Goal: Information Seeking & Learning: Learn about a topic

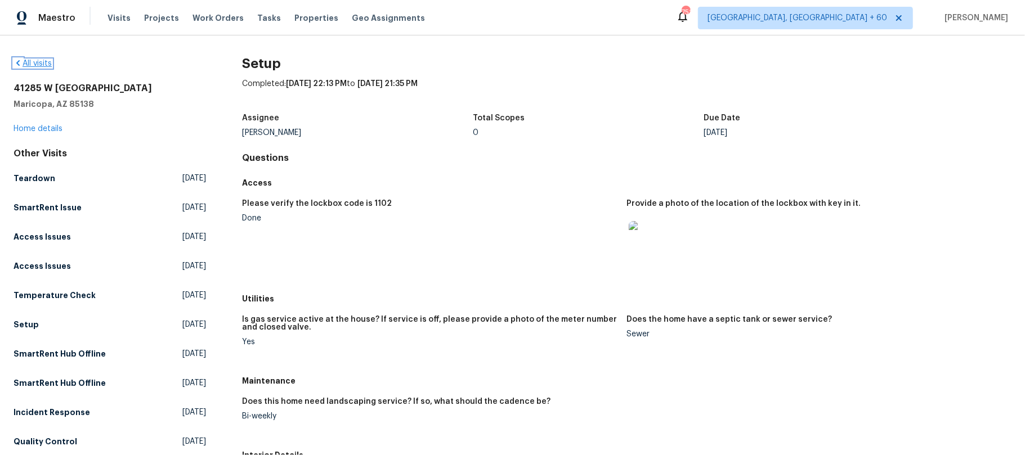
click at [19, 63] on icon at bounding box center [18, 63] width 9 height 9
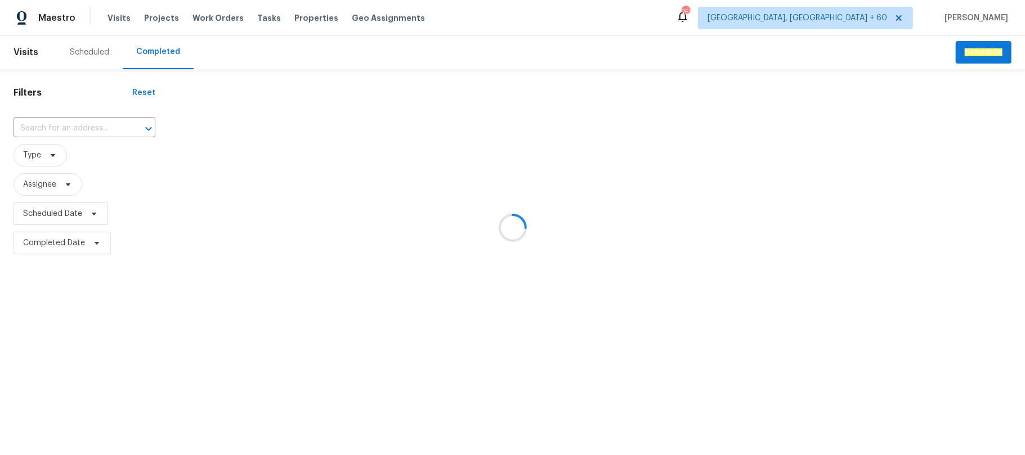
click at [149, 57] on div at bounding box center [512, 227] width 1025 height 455
click at [158, 55] on div at bounding box center [512, 227] width 1025 height 455
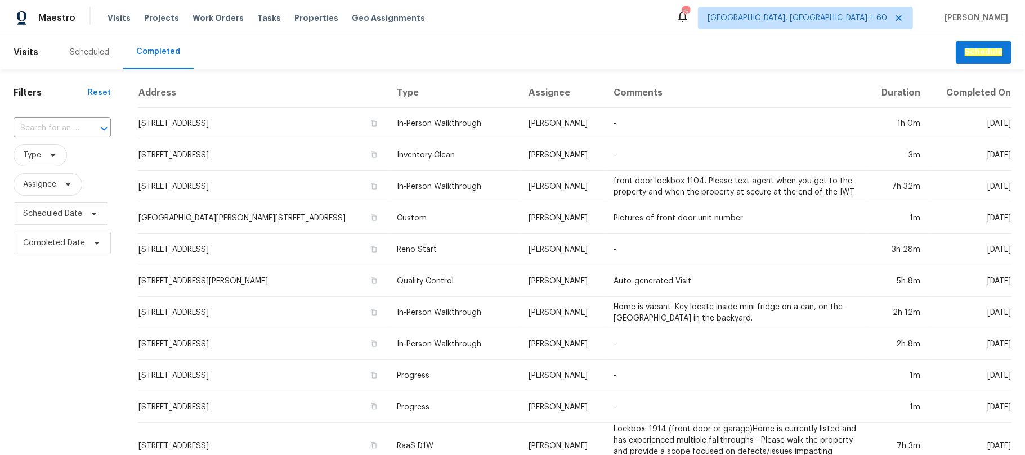
click at [158, 55] on div "Completed" at bounding box center [158, 51] width 44 height 11
click at [70, 129] on input "text" at bounding box center [47, 128] width 66 height 17
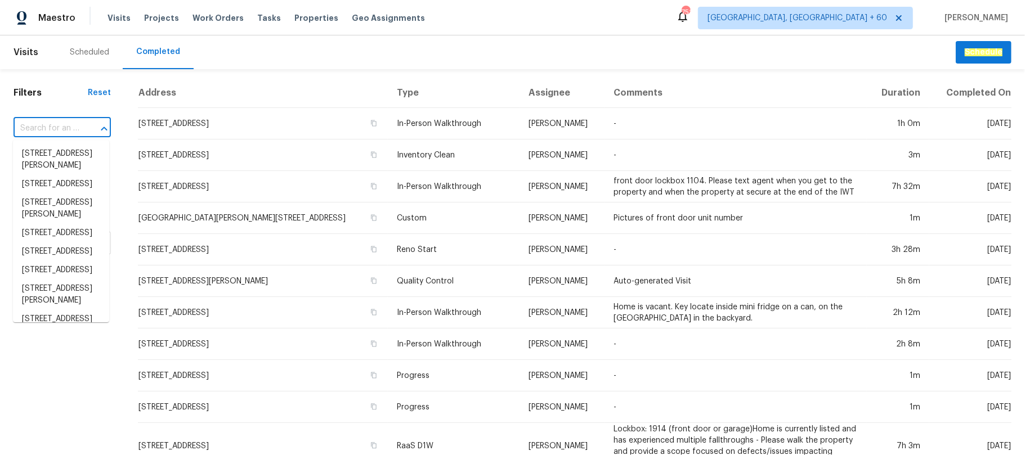
paste input "[STREET_ADDRESS]"
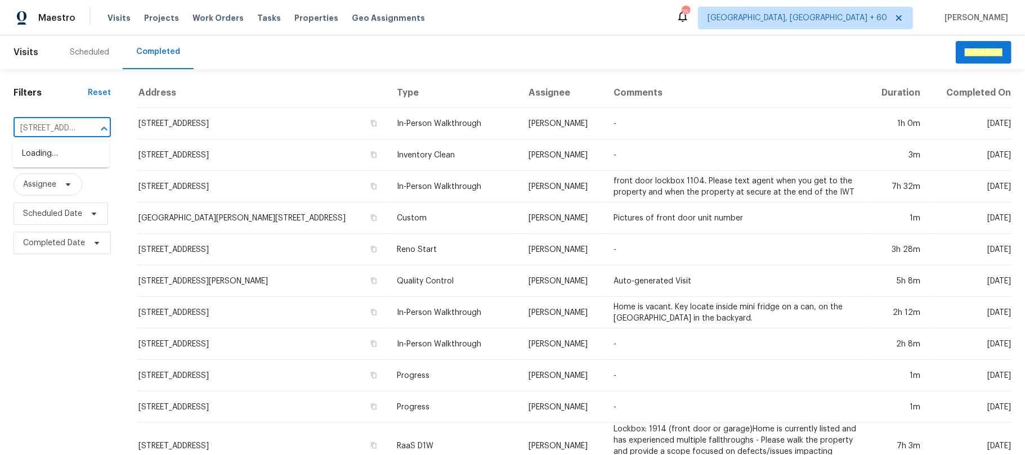
scroll to position [0, 129]
type input "[STREET_ADDRESS]"
click at [72, 154] on li "[STREET_ADDRESS]" at bounding box center [61, 154] width 96 height 19
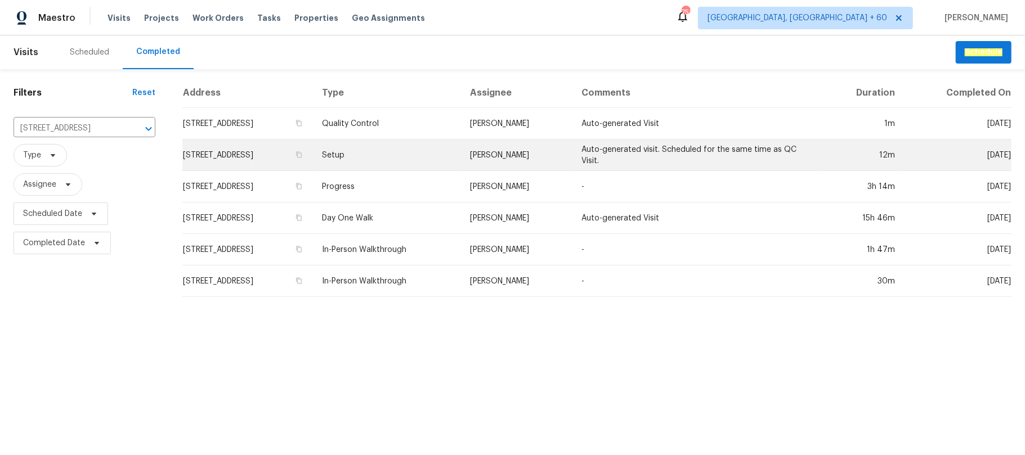
click at [461, 167] on td "Setup" at bounding box center [387, 156] width 149 height 32
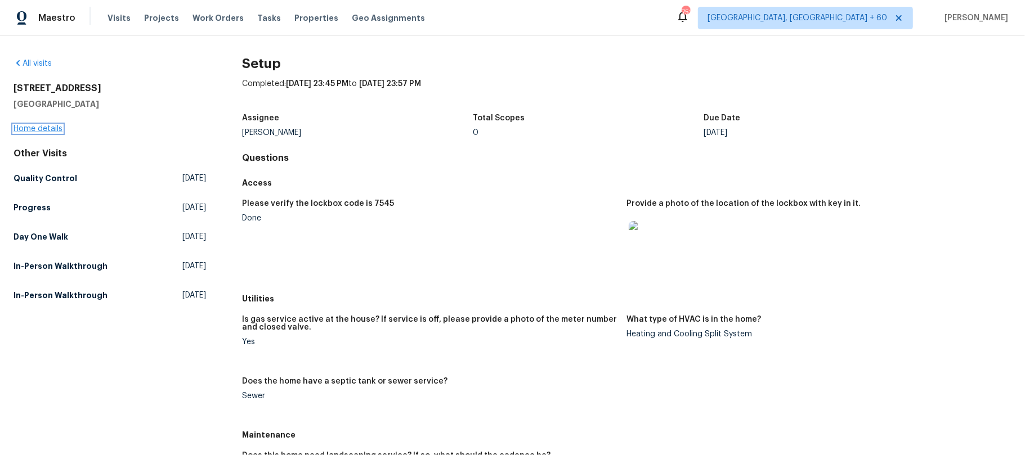
click at [34, 129] on link "Home details" at bounding box center [38, 129] width 49 height 8
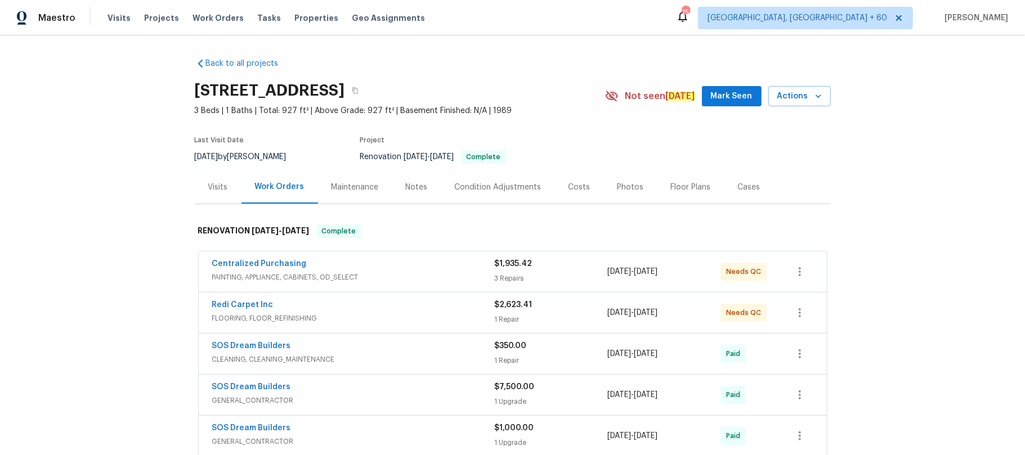
click at [678, 185] on div "Floor Plans" at bounding box center [691, 187] width 40 height 11
